Goal: Task Accomplishment & Management: Use online tool/utility

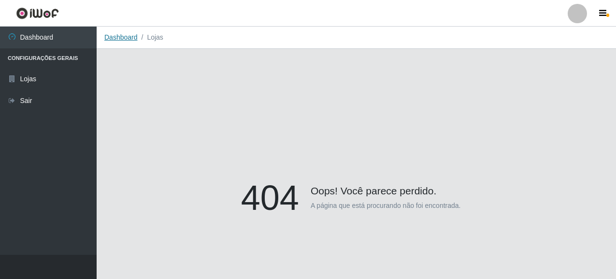
click at [126, 40] on link "Dashboard" at bounding box center [120, 37] width 33 height 8
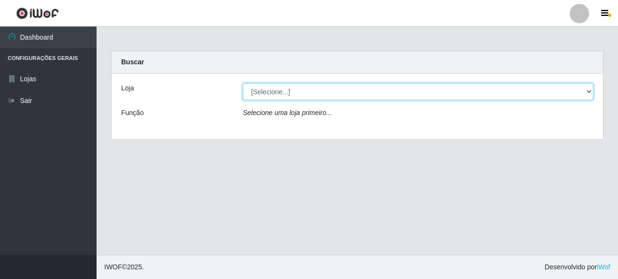
click at [295, 93] on select "[Selecione...] Supermercado Queiroz - [GEOGRAPHIC_DATA]" at bounding box center [418, 91] width 351 height 17
select select "496"
click at [243, 83] on select "[Selecione...] Supermercado Queiroz - [GEOGRAPHIC_DATA]" at bounding box center [418, 91] width 351 height 17
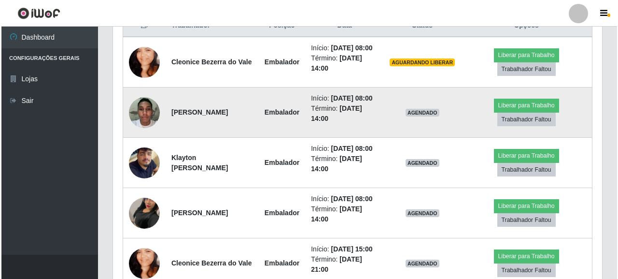
scroll to position [338, 0]
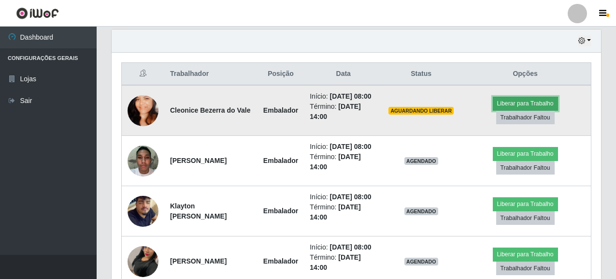
click at [515, 106] on button "Liberar para Trabalho" at bounding box center [525, 104] width 65 height 14
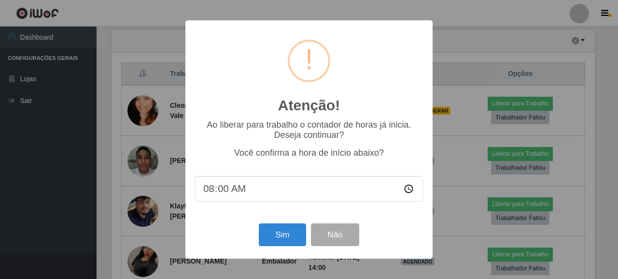
scroll to position [200, 483]
click at [282, 234] on button "Sim" at bounding box center [282, 234] width 47 height 23
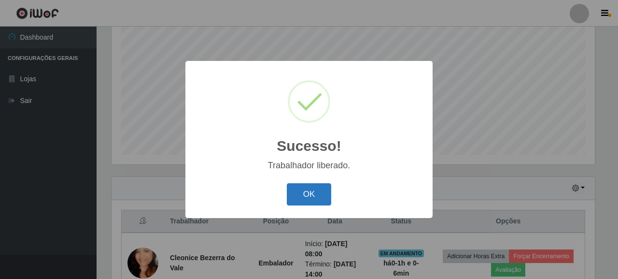
click at [305, 193] on button "OK" at bounding box center [309, 194] width 45 height 23
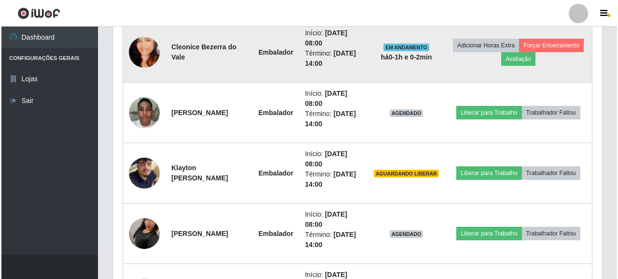
scroll to position [432, 0]
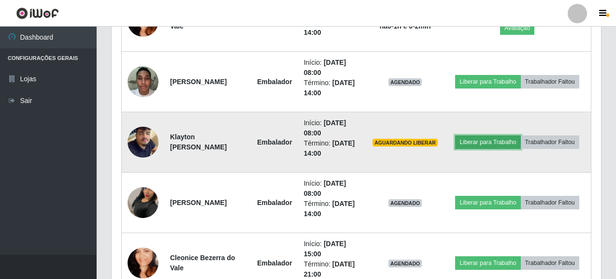
click at [494, 143] on button "Liberar para Trabalho" at bounding box center [487, 142] width 65 height 14
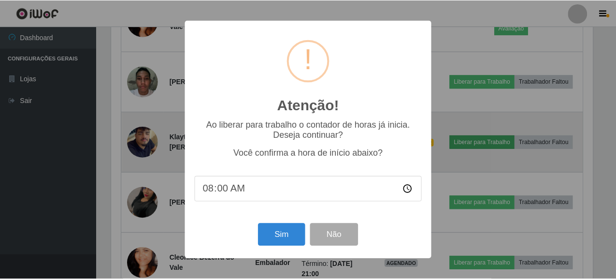
scroll to position [200, 483]
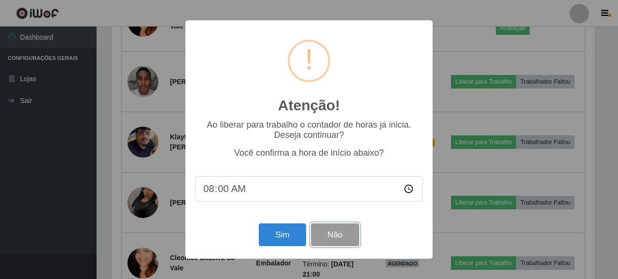
click at [333, 238] on button "Não" at bounding box center [335, 234] width 48 height 23
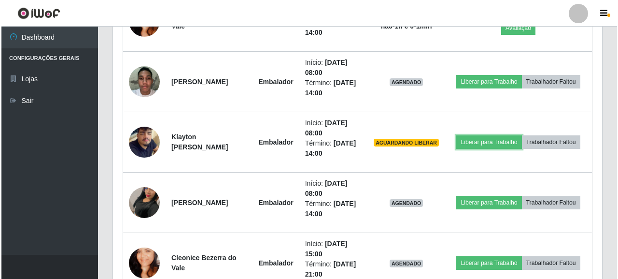
scroll to position [200, 489]
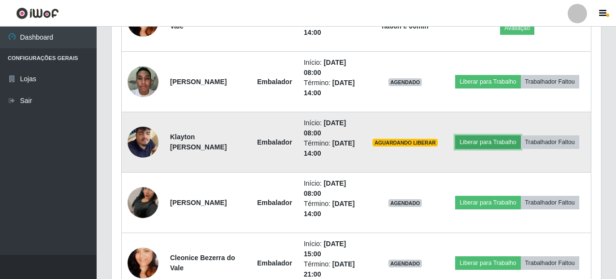
click at [486, 143] on button "Liberar para Trabalho" at bounding box center [487, 142] width 65 height 14
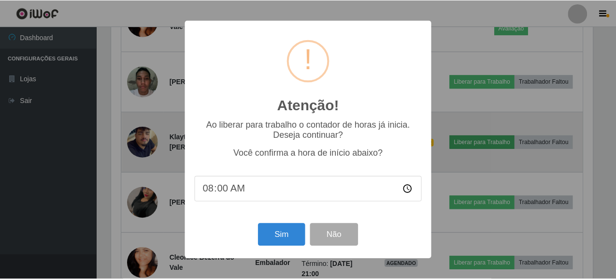
scroll to position [200, 483]
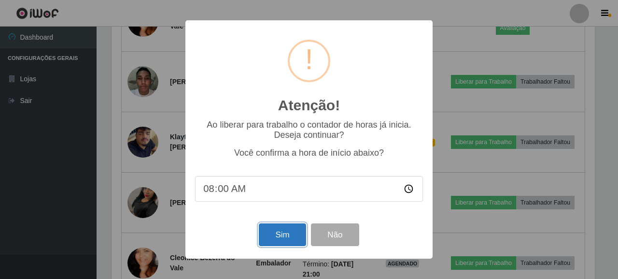
click at [281, 237] on button "Sim" at bounding box center [282, 234] width 47 height 23
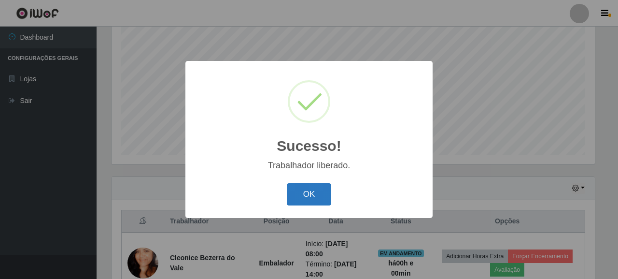
click at [306, 192] on button "OK" at bounding box center [309, 194] width 45 height 23
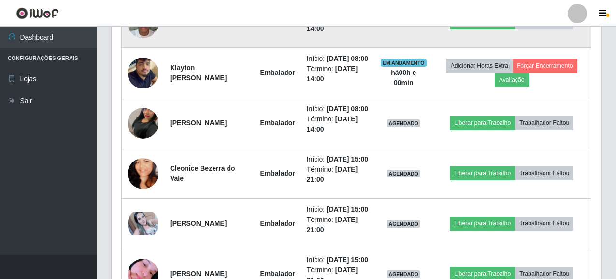
scroll to position [480, 0]
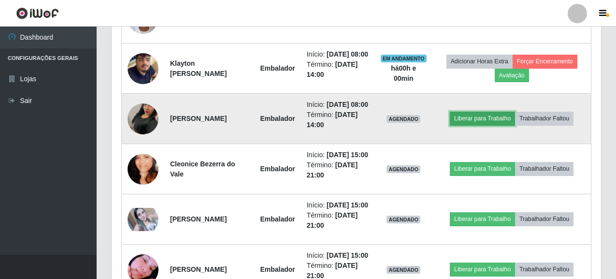
click at [489, 125] on button "Liberar para Trabalho" at bounding box center [482, 119] width 65 height 14
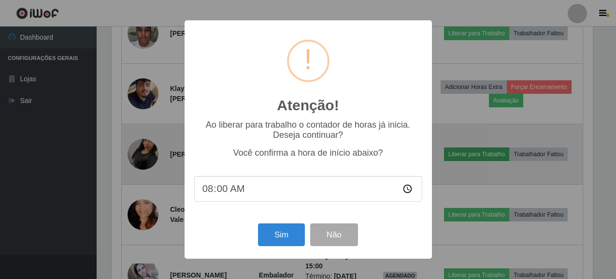
scroll to position [200, 483]
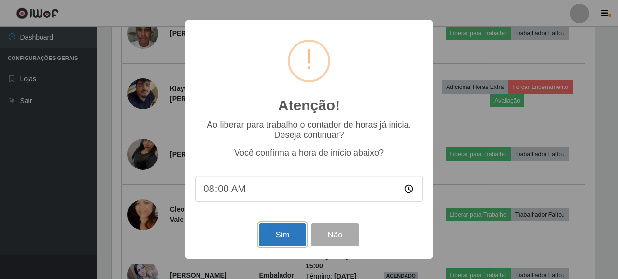
click at [282, 238] on button "Sim" at bounding box center [282, 234] width 47 height 23
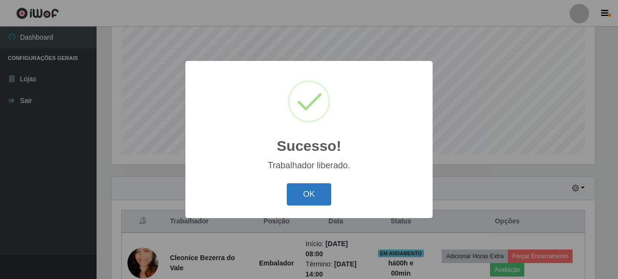
click at [316, 189] on button "OK" at bounding box center [309, 194] width 45 height 23
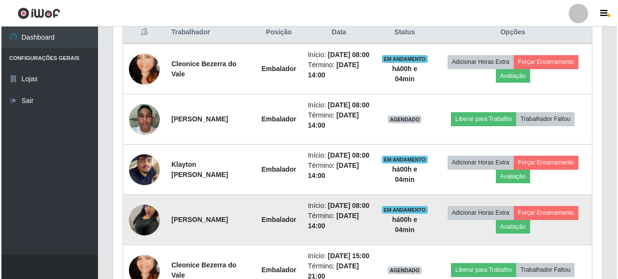
scroll to position [384, 0]
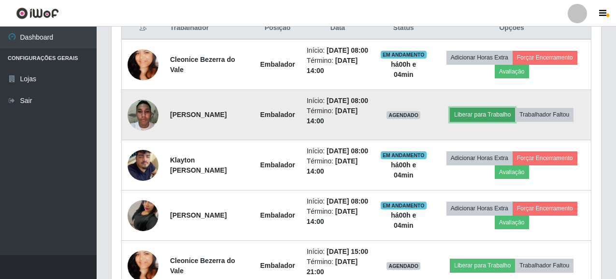
click at [489, 121] on button "Liberar para Trabalho" at bounding box center [482, 115] width 65 height 14
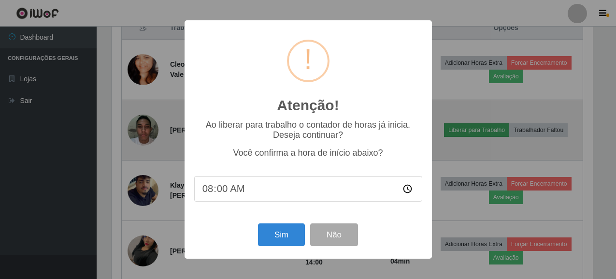
scroll to position [200, 483]
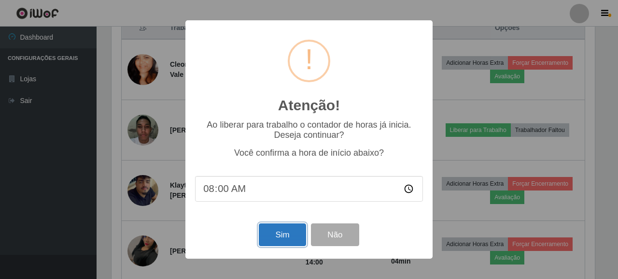
click at [282, 236] on button "Sim" at bounding box center [282, 234] width 47 height 23
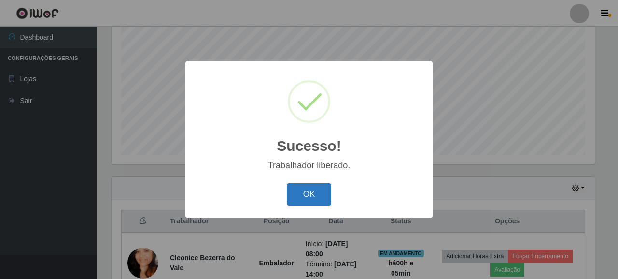
click at [309, 194] on button "OK" at bounding box center [309, 194] width 45 height 23
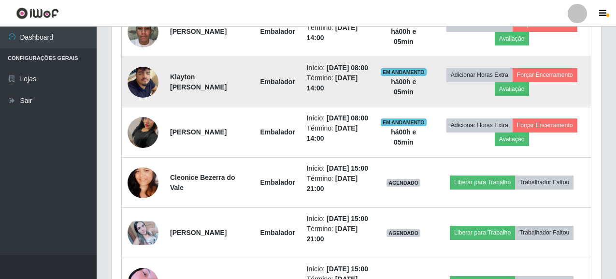
scroll to position [480, 0]
